Goal: Information Seeking & Learning: Understand process/instructions

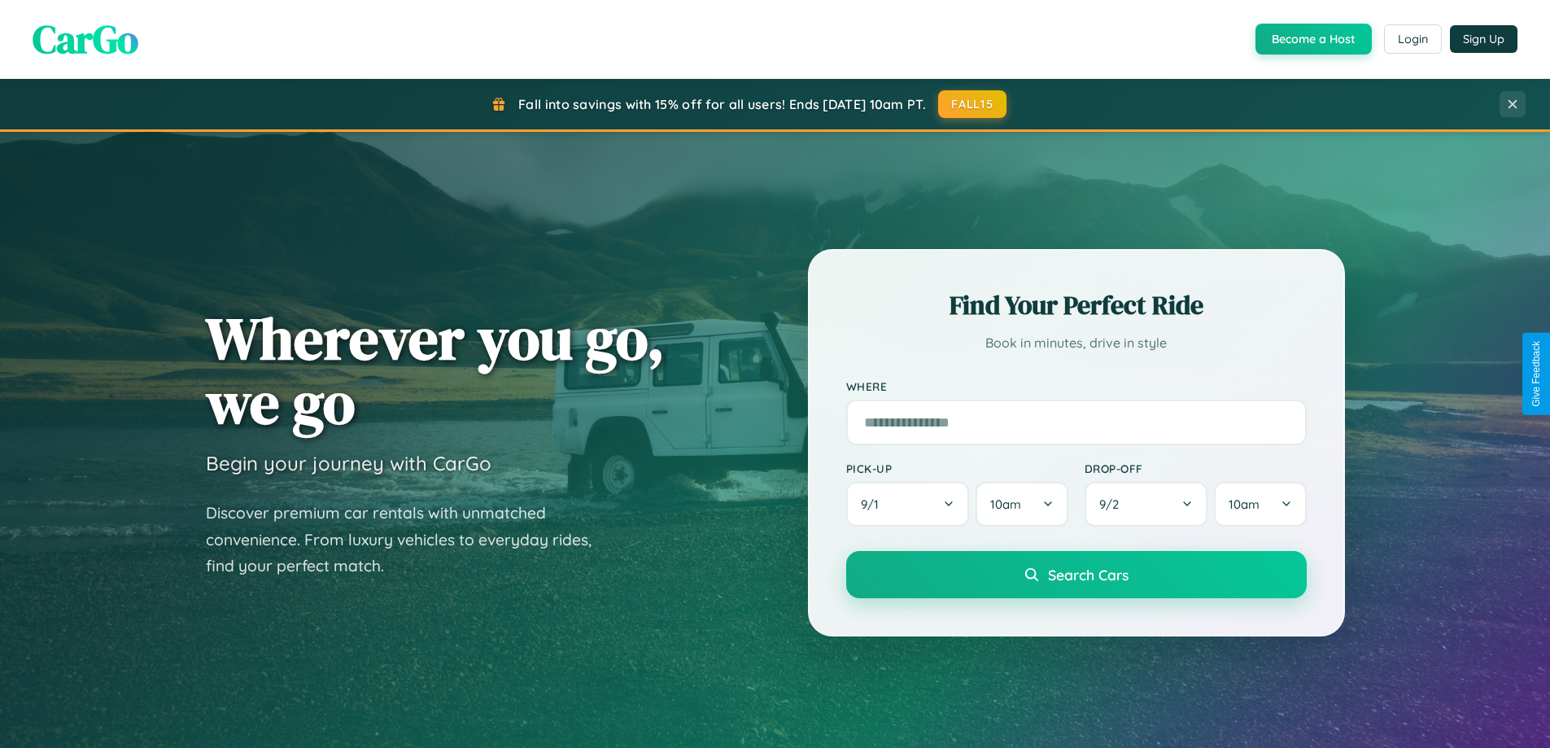
scroll to position [1120, 0]
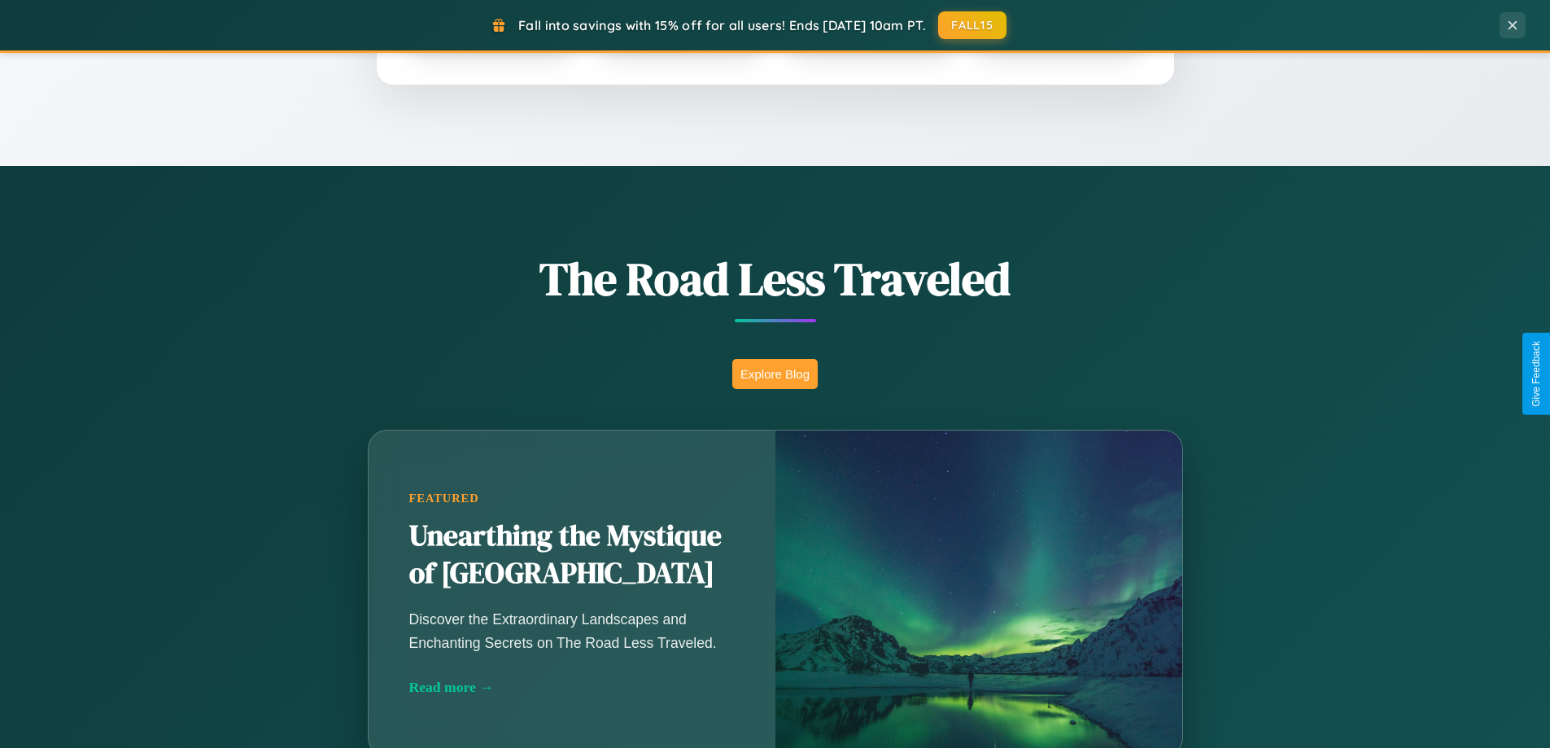
click at [775, 373] on button "Explore Blog" at bounding box center [774, 374] width 85 height 30
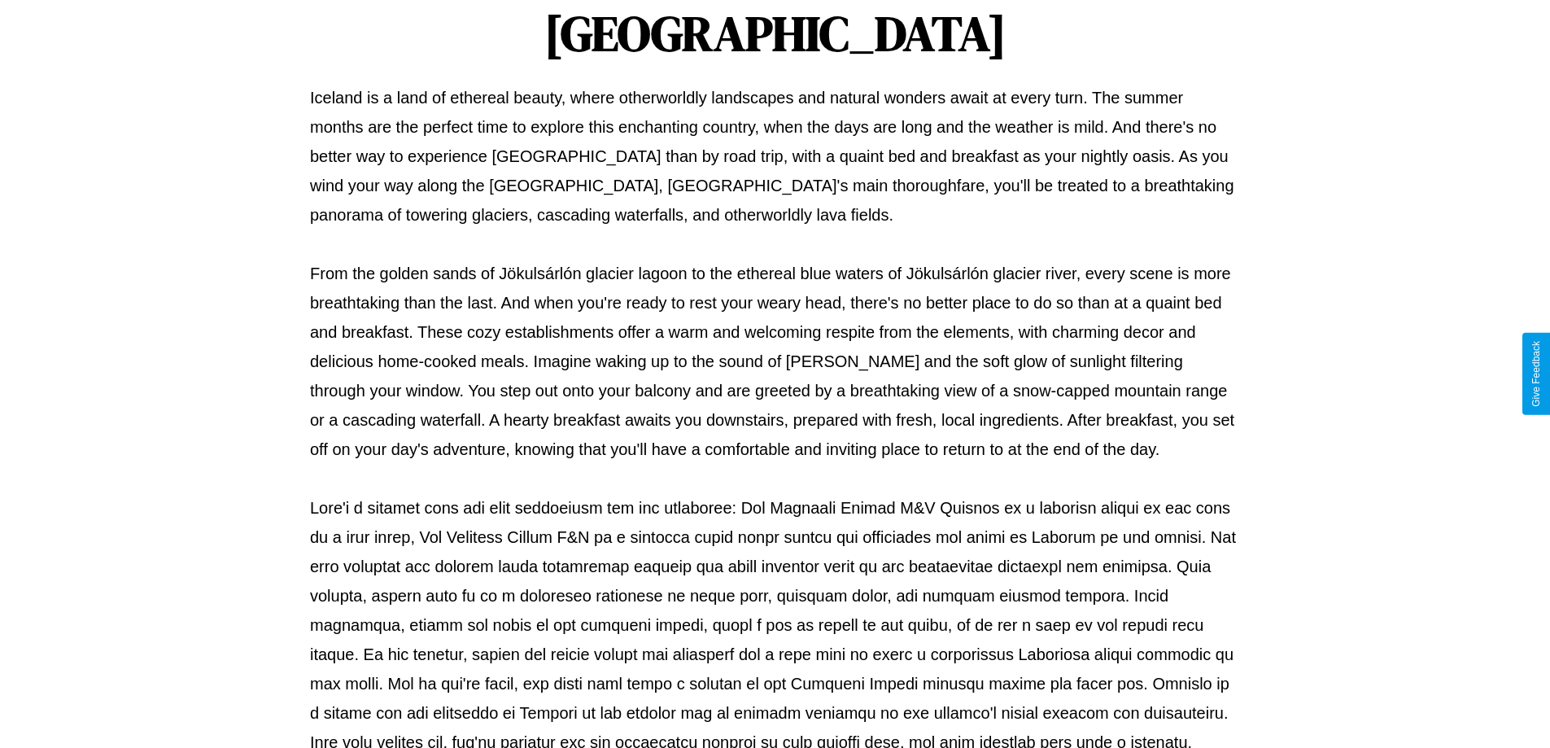
scroll to position [526, 0]
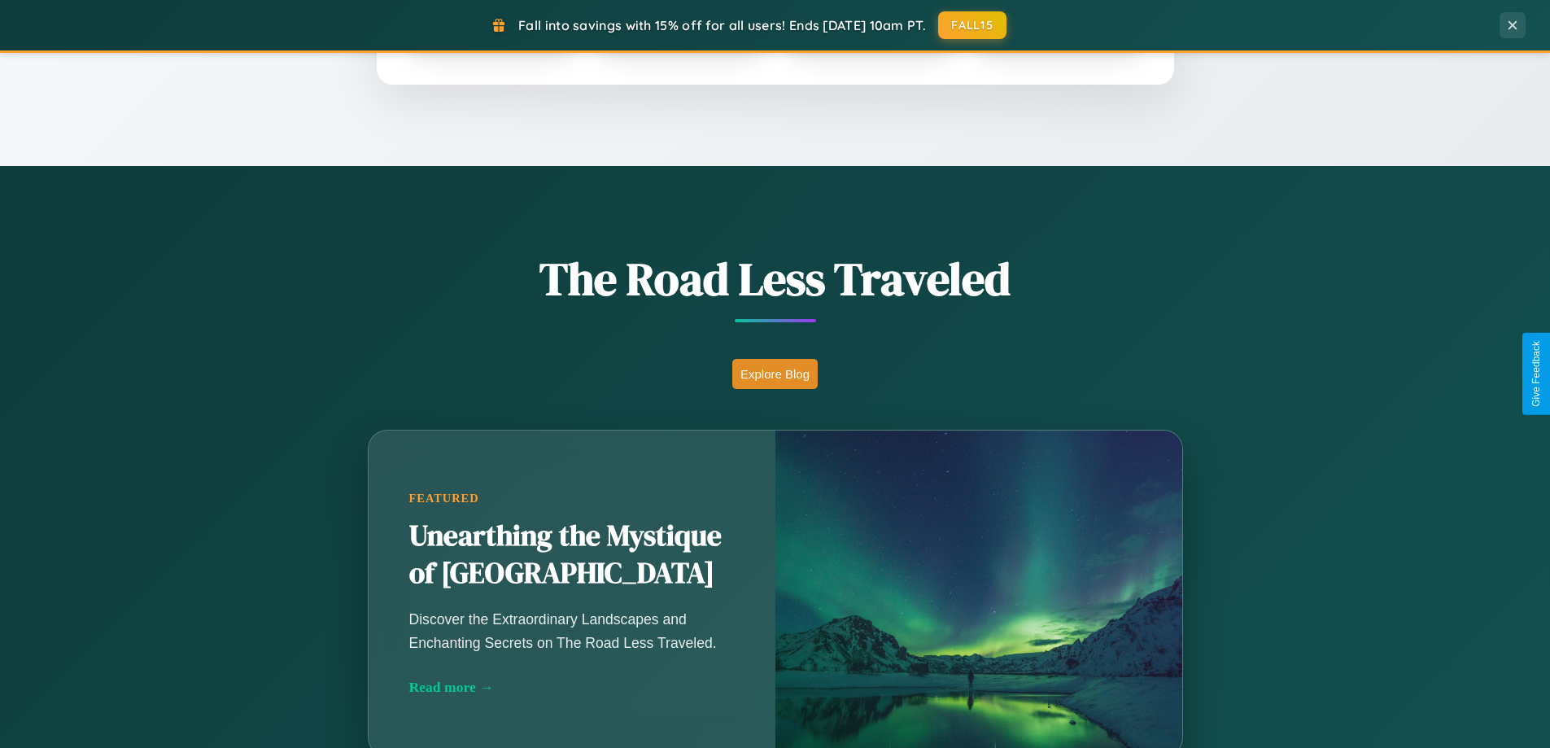
scroll to position [3131, 0]
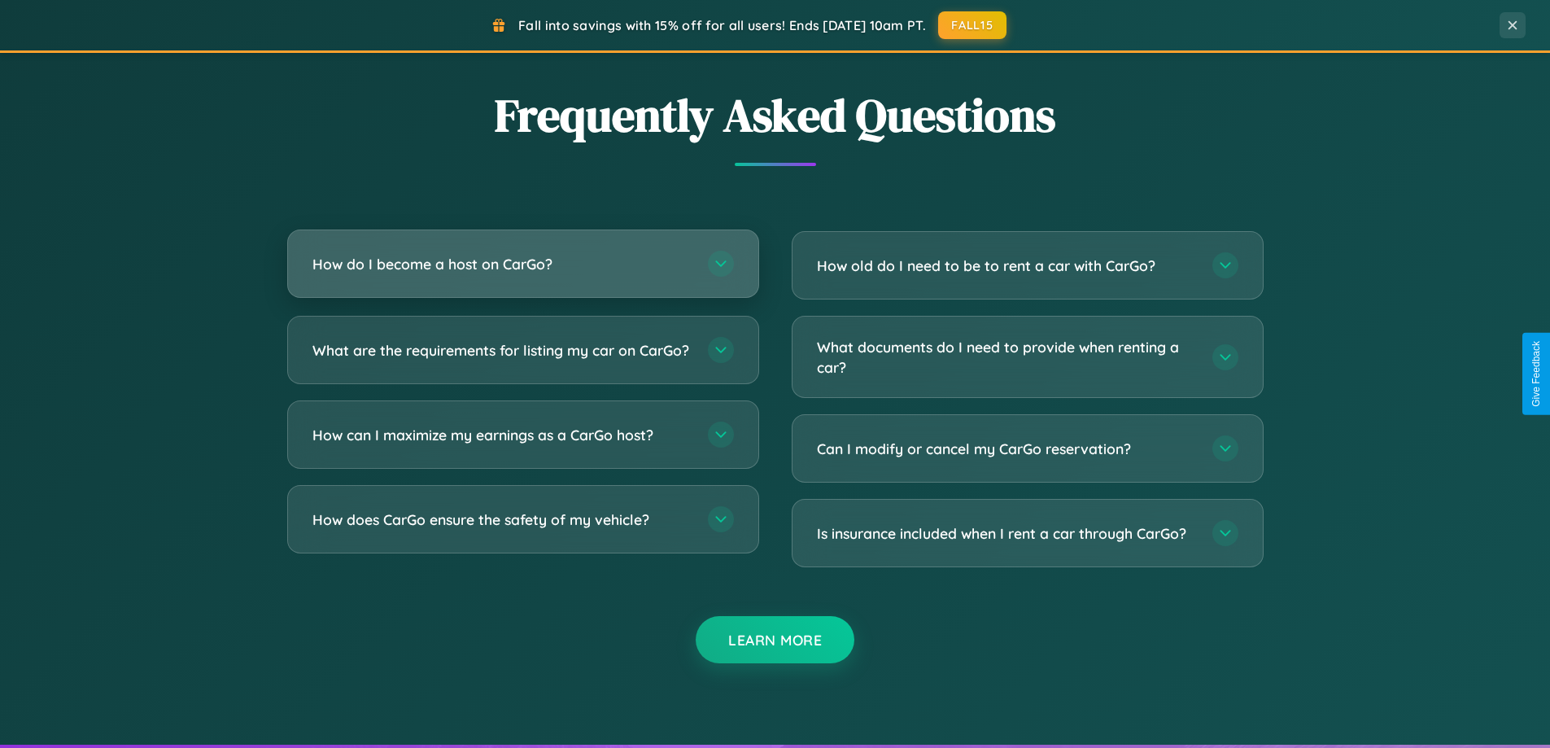
click at [522, 264] on h3 "How do I become a host on CarGo?" at bounding box center [501, 264] width 379 height 20
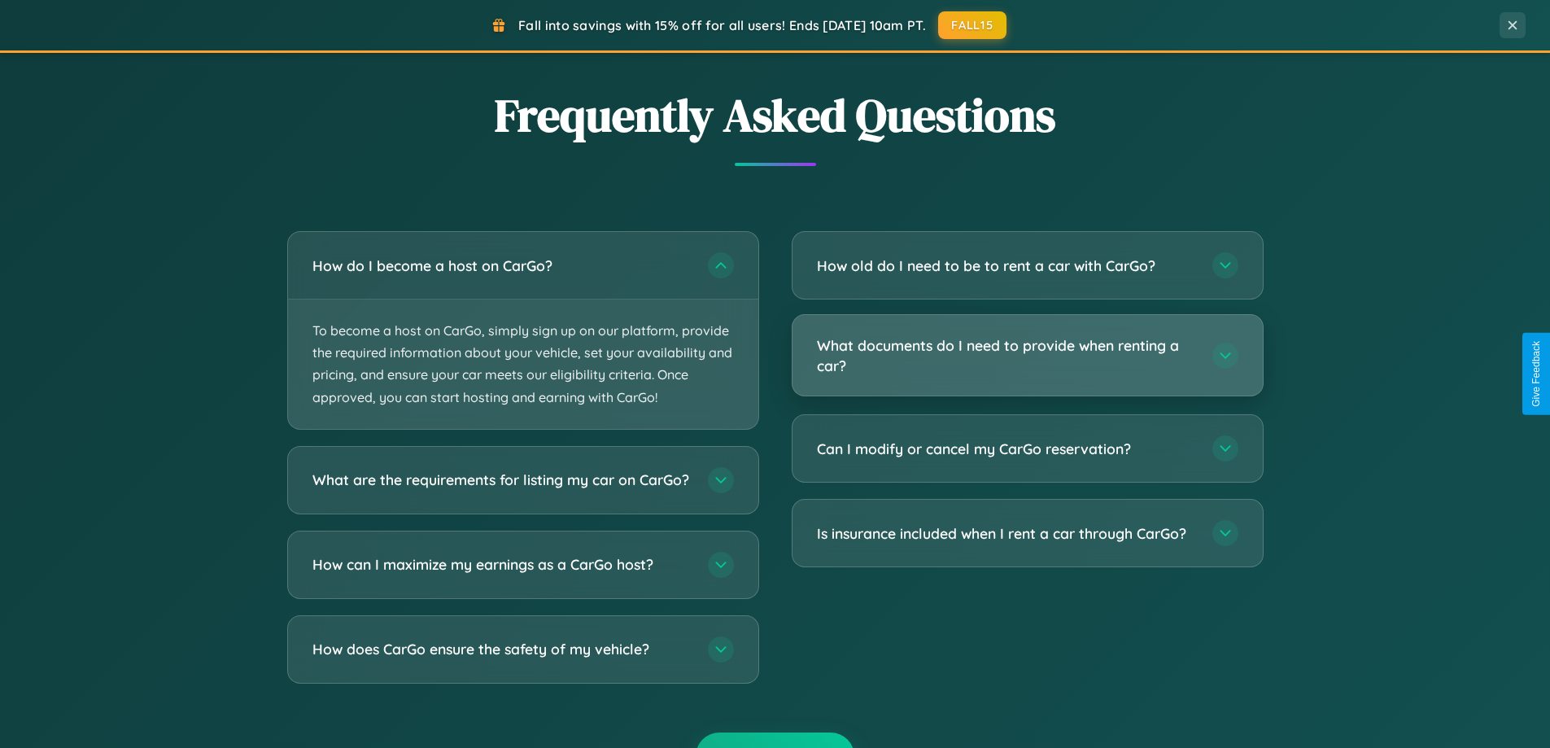
click at [1027, 356] on h3 "What documents do I need to provide when renting a car?" at bounding box center [1006, 355] width 379 height 40
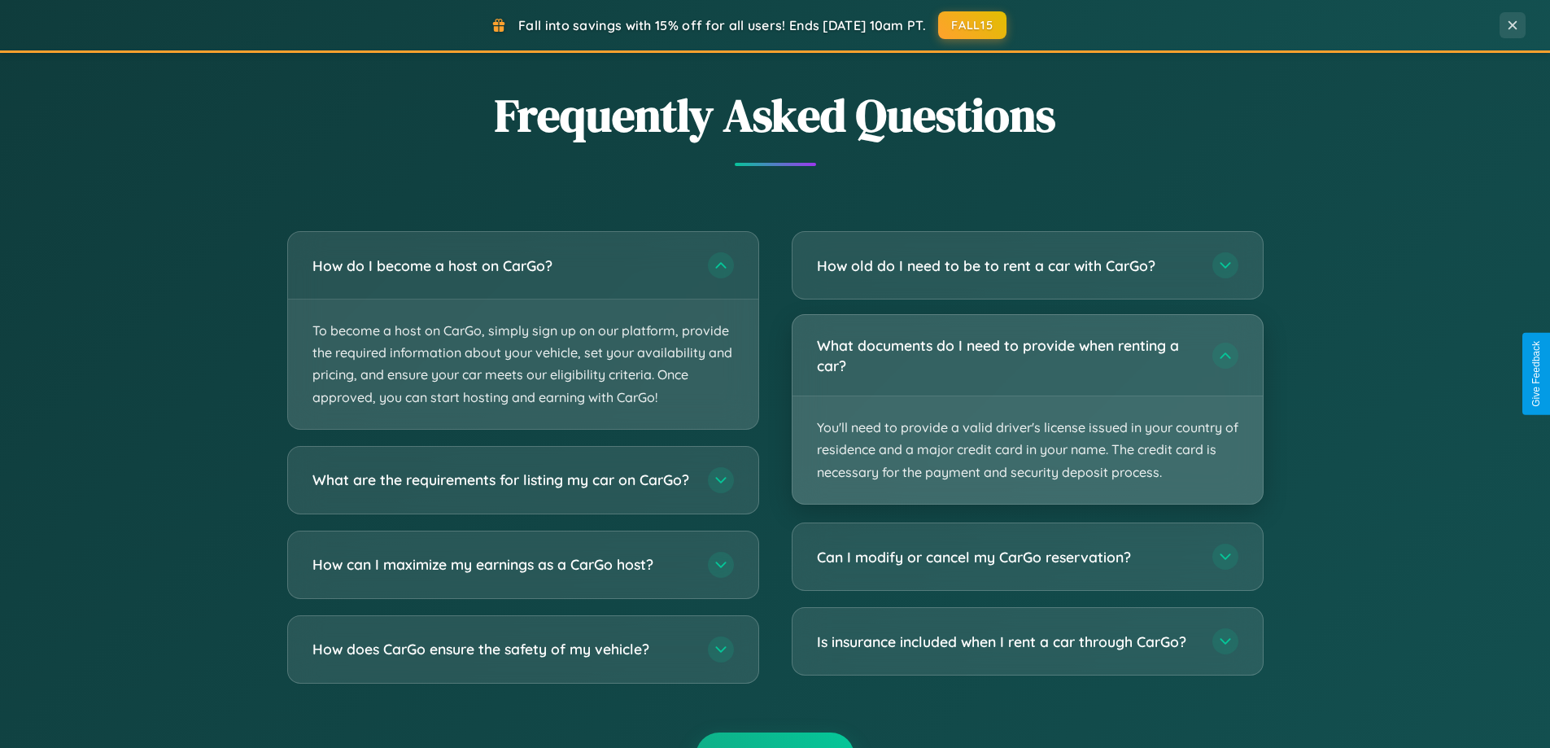
click at [1027, 408] on p "You'll need to provide a valid driver's license issued in your country of resid…" at bounding box center [1028, 449] width 470 height 107
